Goal: Task Accomplishment & Management: Complete application form

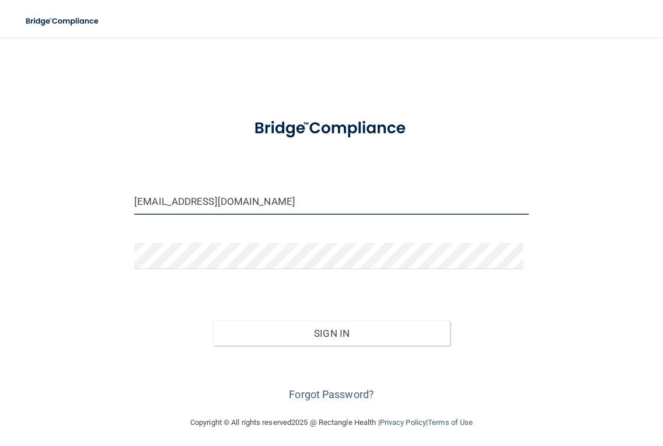
drag, startPoint x: 215, startPoint y: 179, endPoint x: 153, endPoint y: 174, distance: 62.7
click at [153, 174] on form "docmurphy@sbcglobal.net Invalid email/password. You don't have permission to ac…" at bounding box center [331, 255] width 394 height 296
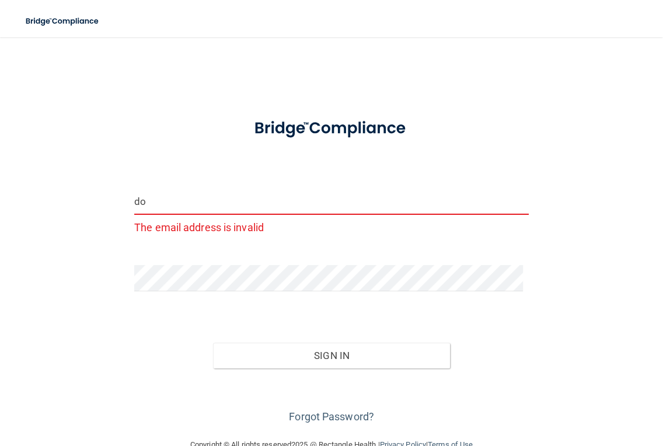
type input "d"
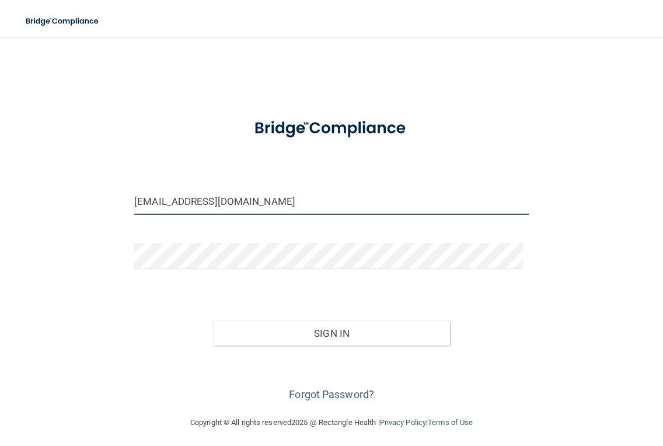
type input "[EMAIL_ADDRESS][DOMAIN_NAME]"
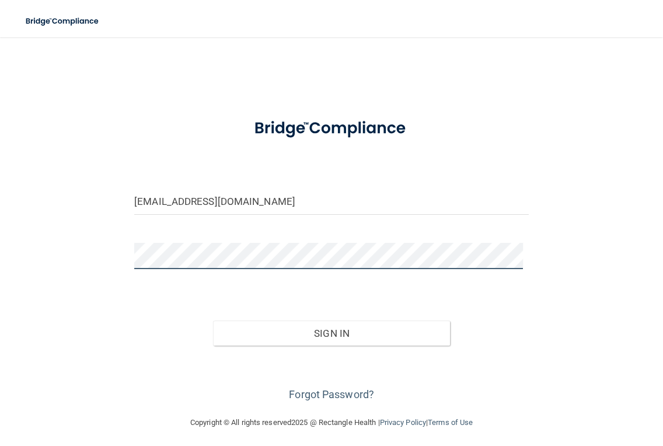
click at [213, 320] on button "Sign In" at bounding box center [331, 333] width 237 height 26
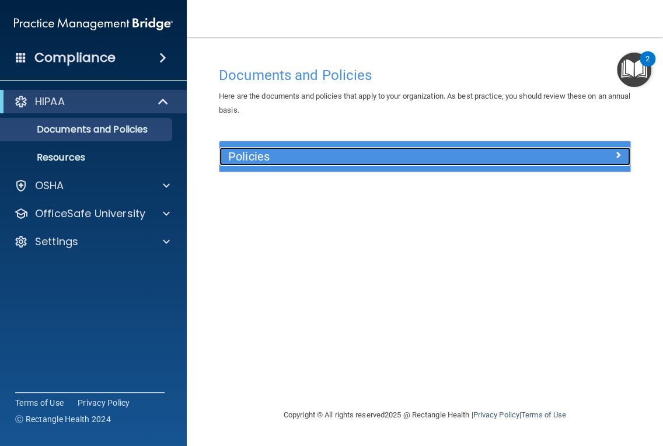
click at [316, 159] on h5 "Policies" at bounding box center [373, 156] width 291 height 13
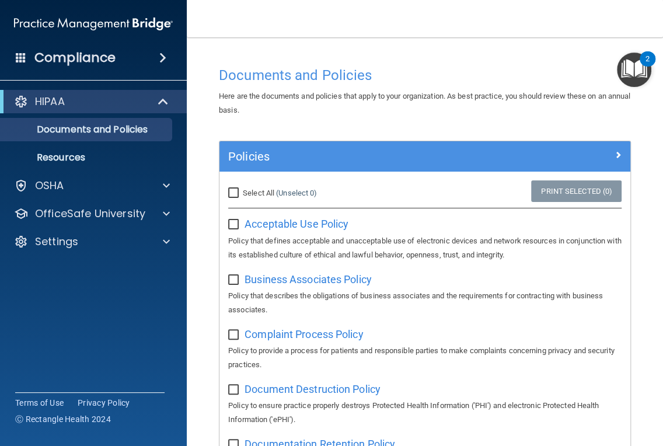
click at [266, 194] on span "Select All" at bounding box center [259, 192] width 32 height 9
click at [242, 194] on input "Select All (Unselect 0) Unselect All" at bounding box center [234, 192] width 13 height 9
checkbox input "true"
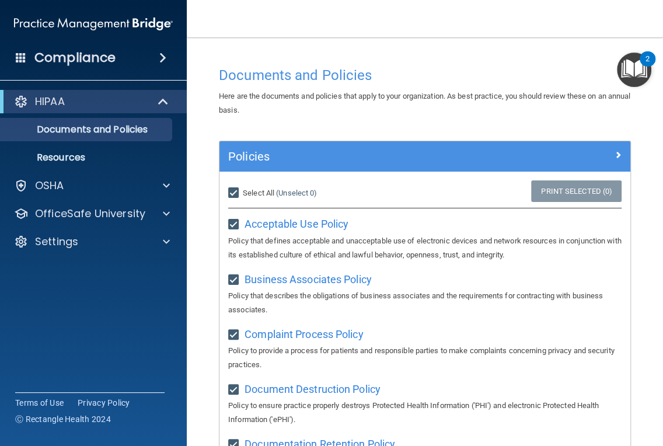
checkbox input "true"
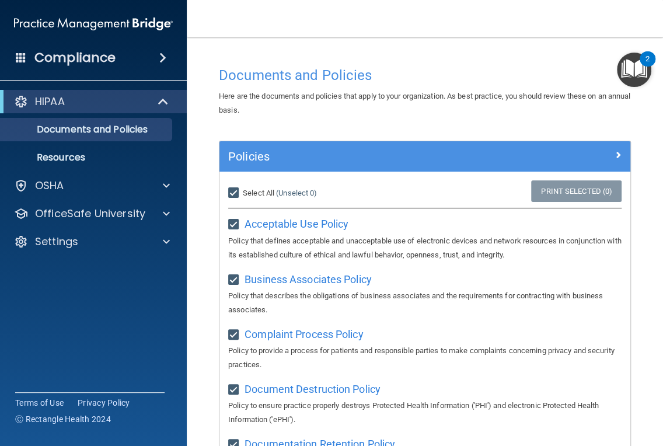
checkbox input "true"
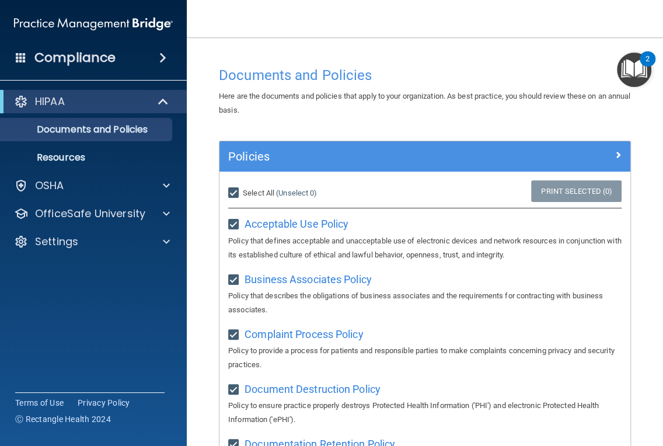
checkbox input "true"
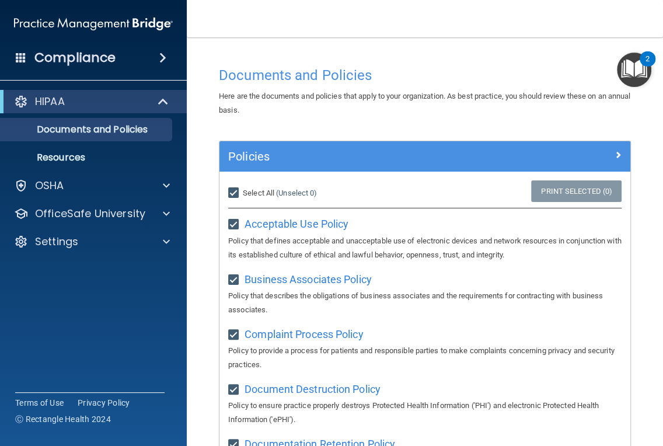
checkbox input "true"
click at [547, 191] on link "Print Selected (21)" at bounding box center [574, 191] width 95 height 22
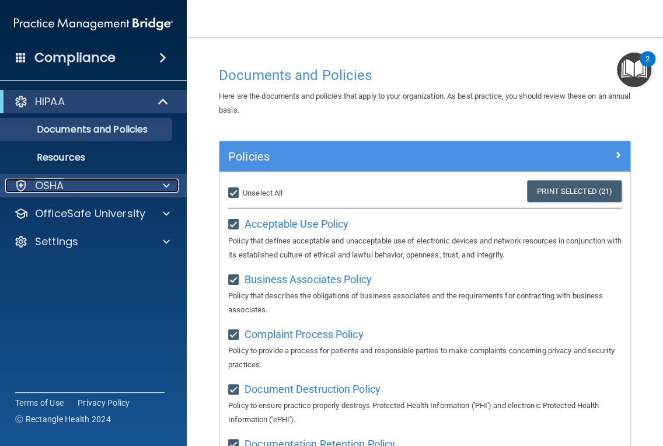
click at [118, 184] on div "OSHA" at bounding box center [77, 186] width 145 height 14
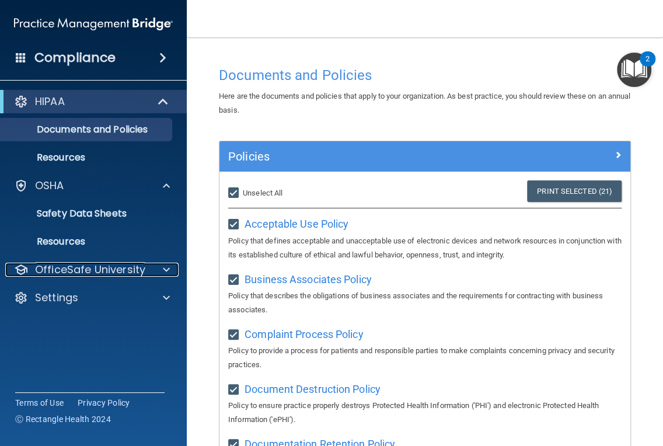
drag, startPoint x: 75, startPoint y: 263, endPoint x: 78, endPoint y: 256, distance: 7.6
click at [75, 263] on p "OfficeSafe University" at bounding box center [90, 270] width 110 height 14
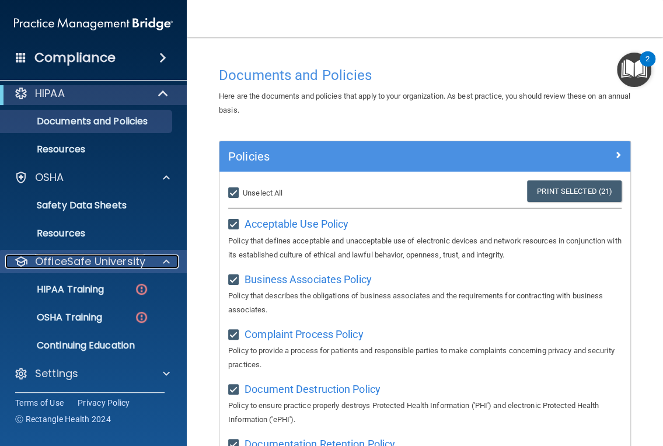
scroll to position [9, 0]
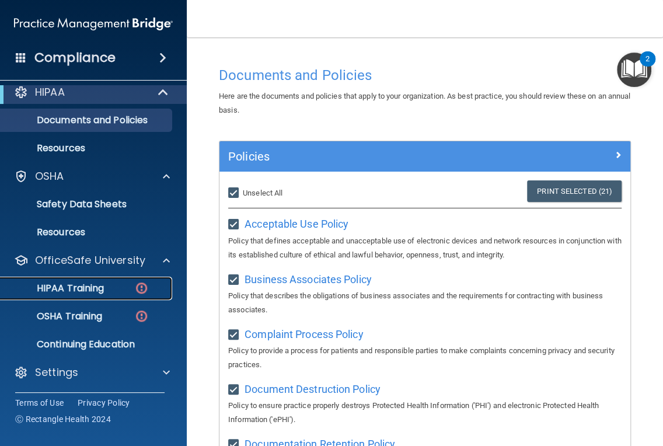
click at [91, 297] on link "HIPAA Training" at bounding box center [80, 288] width 184 height 23
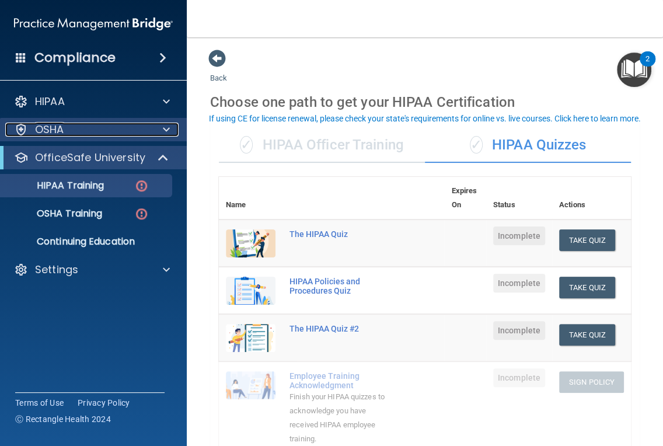
click at [100, 126] on div "OSHA" at bounding box center [77, 130] width 145 height 14
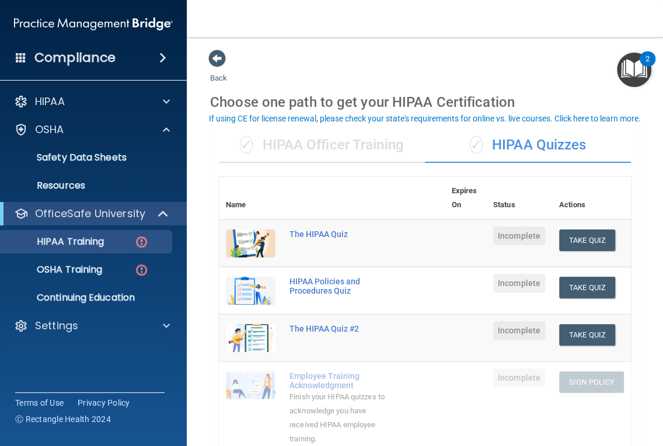
click at [313, 156] on div "✓ HIPAA Officer Training" at bounding box center [322, 145] width 206 height 35
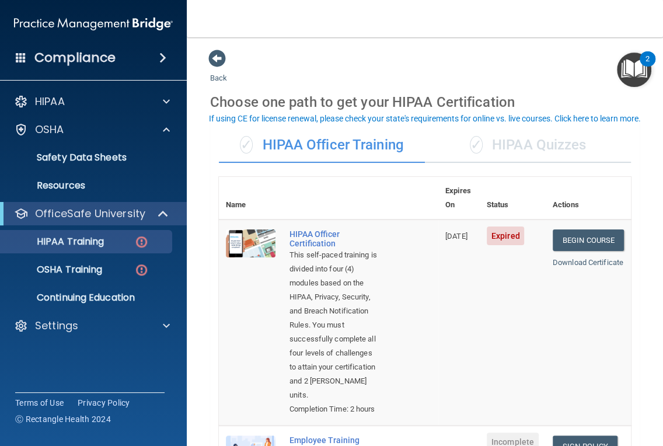
click at [505, 144] on div "✓ HIPAA Quizzes" at bounding box center [528, 145] width 206 height 35
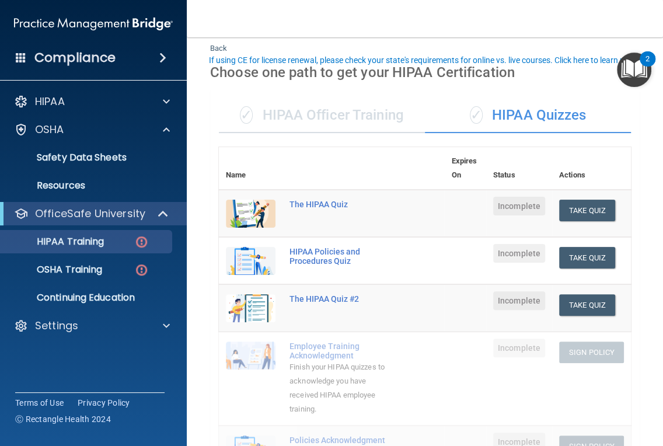
scroll to position [58, 0]
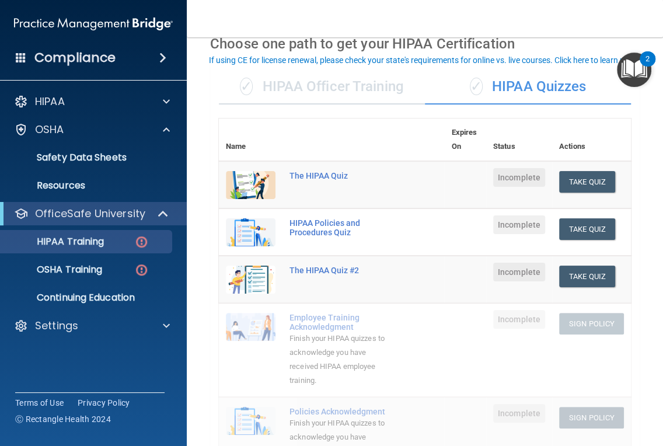
click at [348, 81] on div "✓ HIPAA Officer Training" at bounding box center [322, 86] width 206 height 35
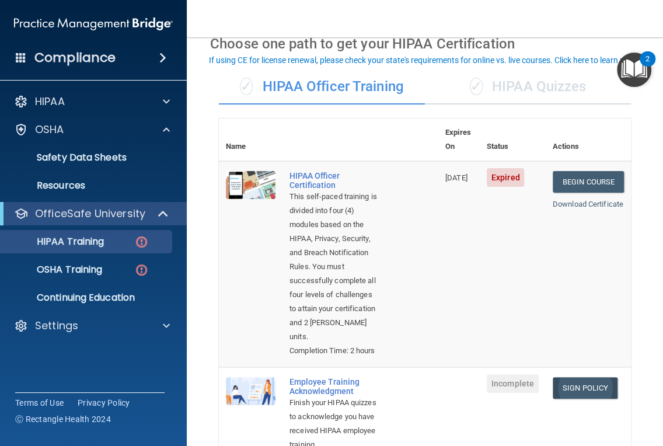
drag, startPoint x: 570, startPoint y: 430, endPoint x: 569, endPoint y: 418, distance: 11.7
click at [569, 428] on td "Sign Policy Sign Policy Download Policy" at bounding box center [588, 414] width 85 height 94
click at [570, 399] on link "Sign Policy" at bounding box center [585, 388] width 65 height 22
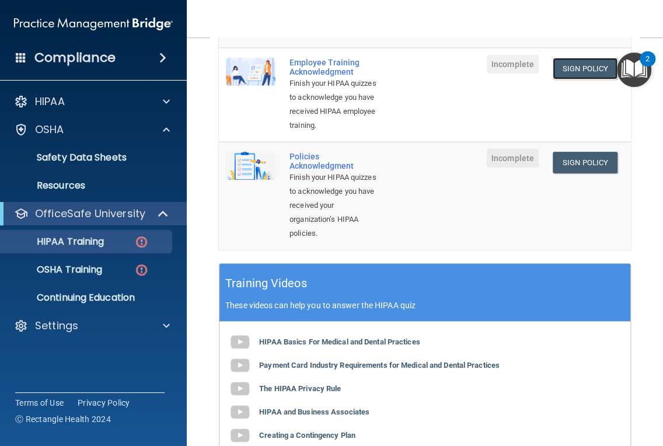
scroll to position [292, 0]
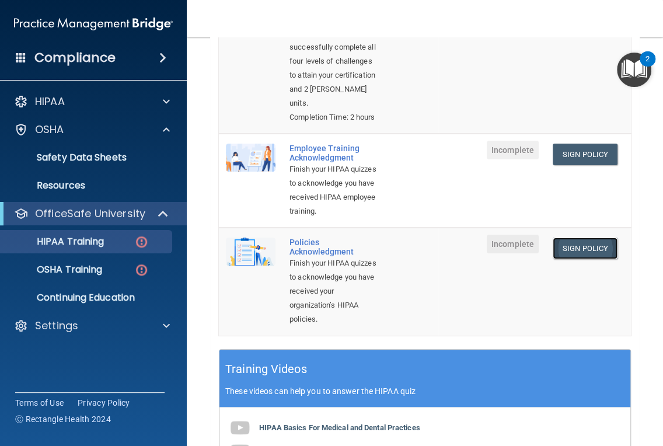
click at [577, 259] on link "Sign Policy" at bounding box center [585, 248] width 65 height 22
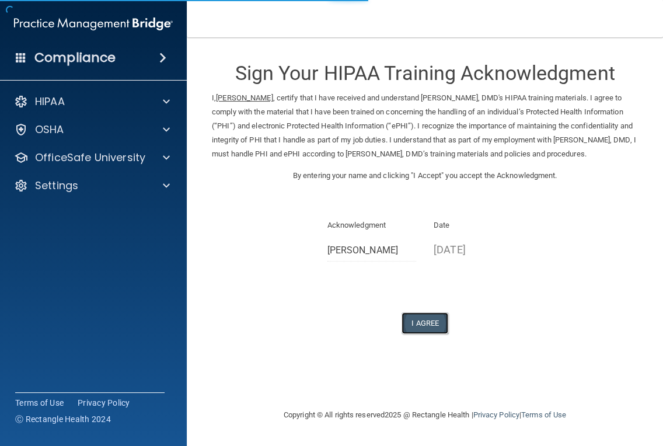
click at [425, 334] on button "I Agree" at bounding box center [424, 323] width 47 height 22
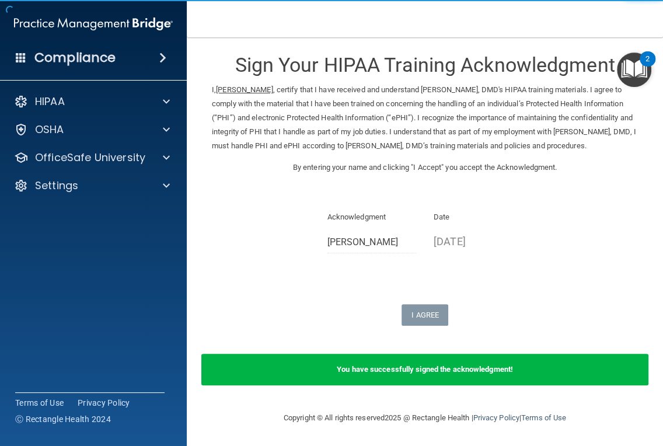
scroll to position [22, 0]
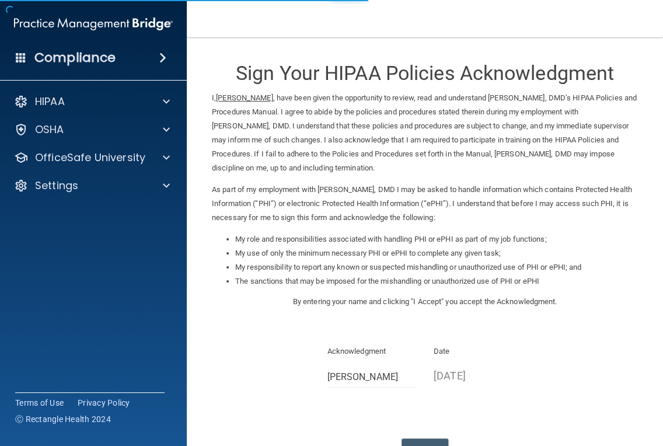
scroll to position [88, 0]
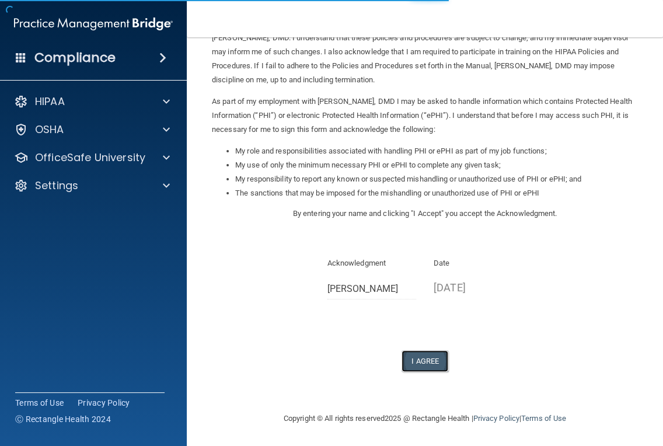
click at [414, 361] on button "I Agree" at bounding box center [424, 361] width 47 height 22
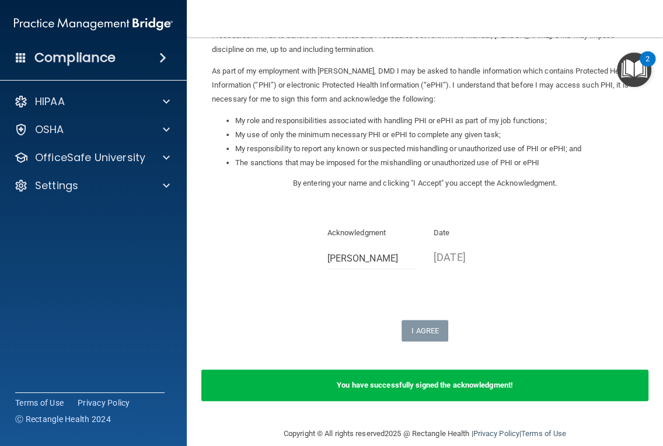
scroll to position [134, 0]
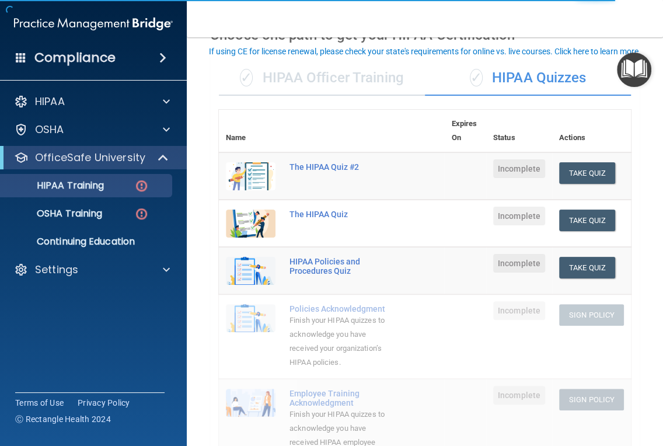
scroll to position [58, 0]
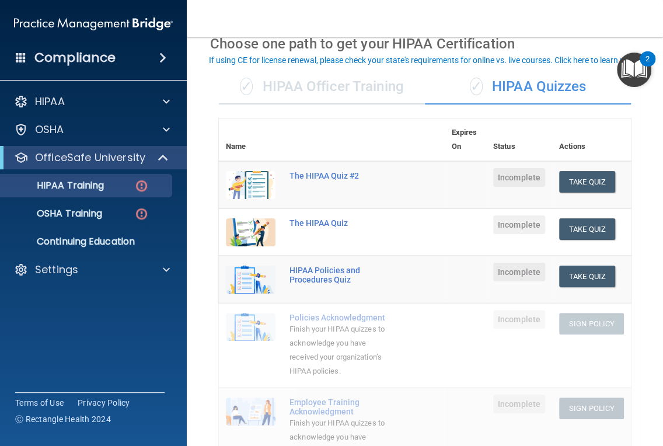
click at [361, 81] on div "✓ HIPAA Officer Training" at bounding box center [322, 86] width 206 height 35
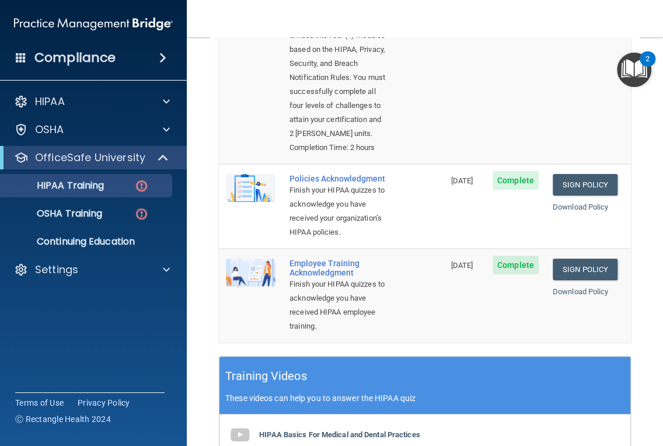
scroll to position [0, 0]
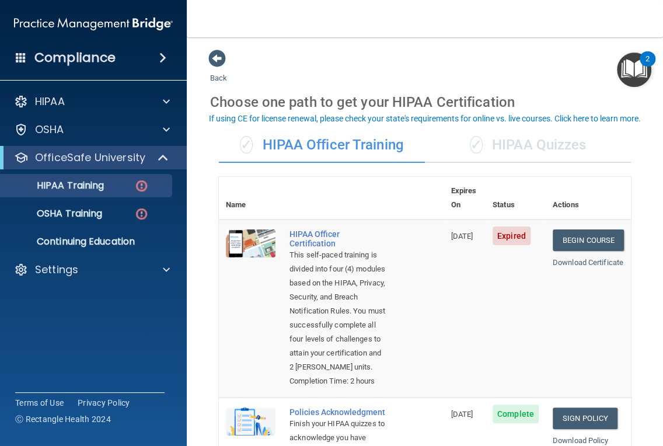
click at [119, 58] on div "Compliance" at bounding box center [93, 58] width 187 height 26
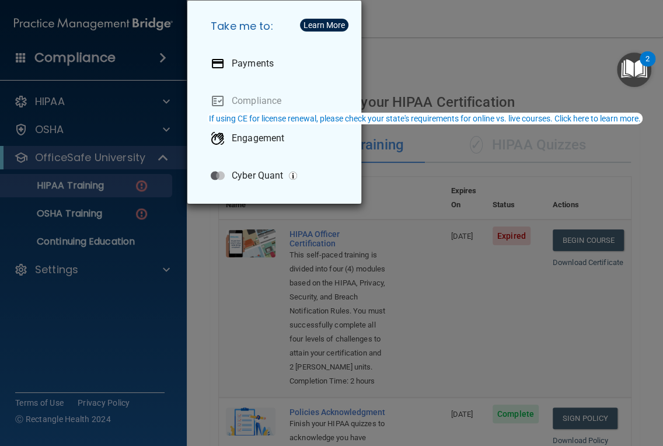
click at [134, 97] on div "Take me to: Payments Compliance Engagement Cyber Quant" at bounding box center [331, 223] width 663 height 446
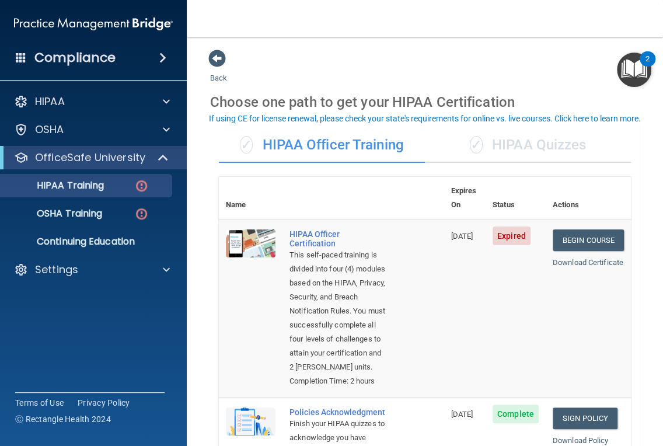
click at [80, 282] on div "HIPAA Documents and Policies Report an Incident Business Associates Emergency P…" at bounding box center [93, 187] width 187 height 205
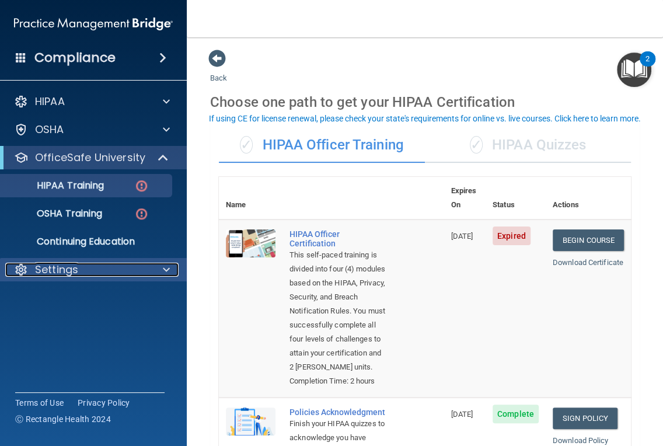
click at [97, 266] on div "Settings" at bounding box center [77, 270] width 145 height 14
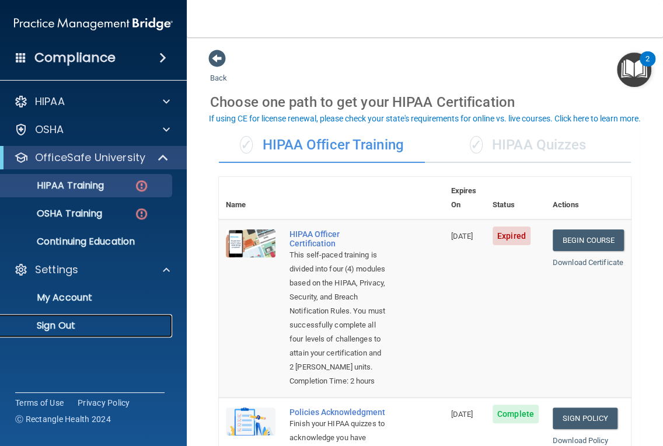
click at [73, 330] on p "Sign Out" at bounding box center [87, 326] width 159 height 12
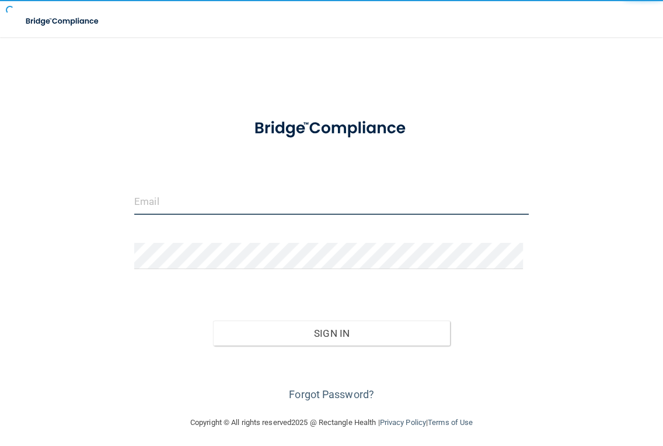
type input "docmurphy@sbcglobal.net"
